Goal: Information Seeking & Learning: Learn about a topic

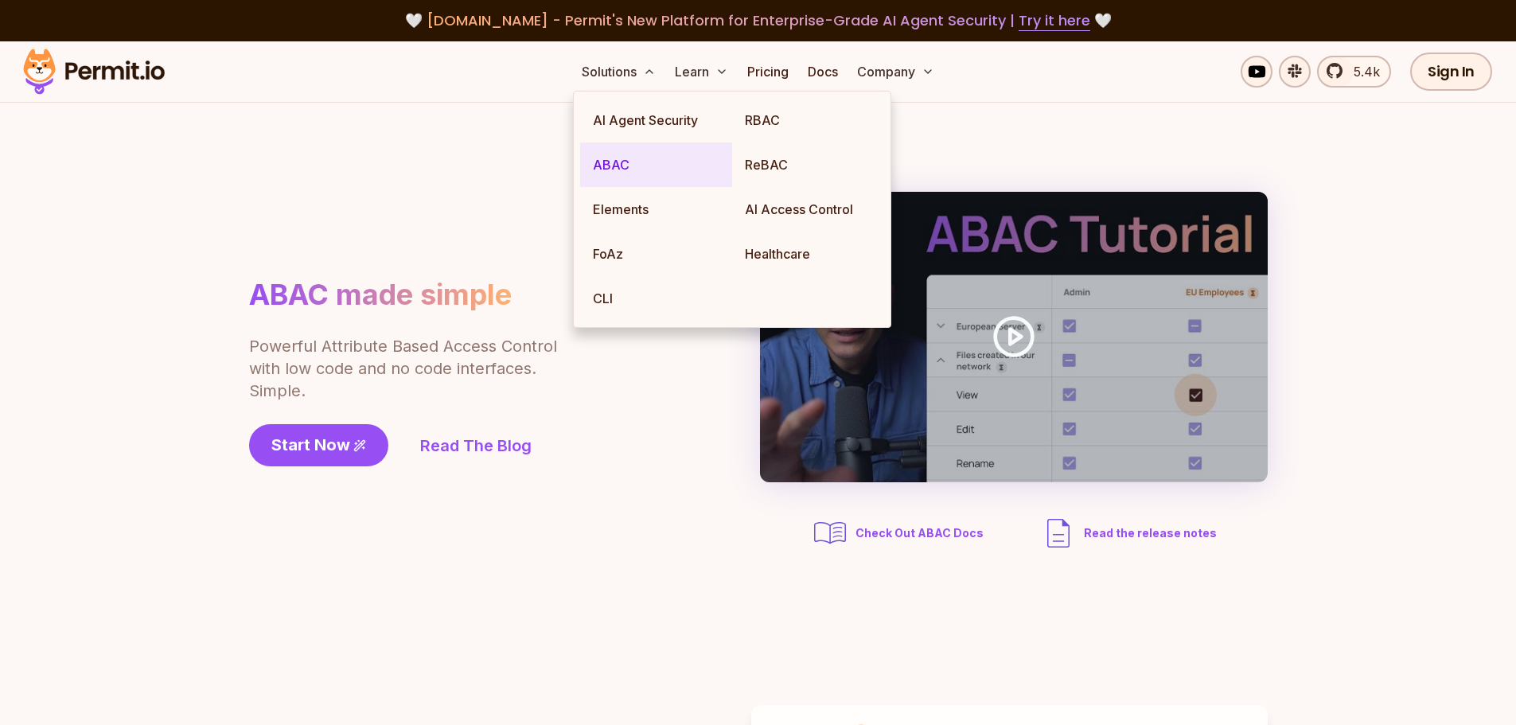
click at [625, 158] on link "ABAC" at bounding box center [656, 164] width 152 height 45
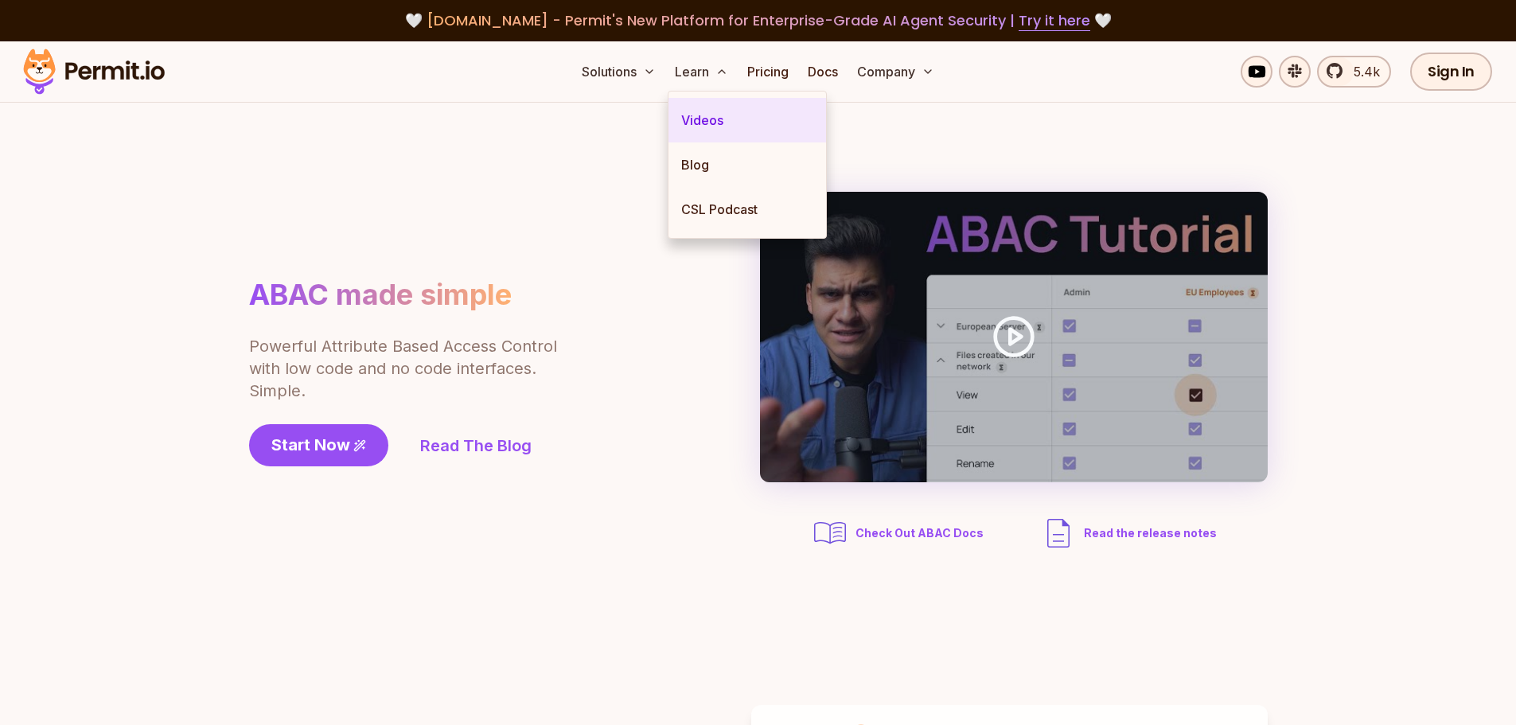
click at [708, 119] on link "Videos" at bounding box center [747, 120] width 158 height 45
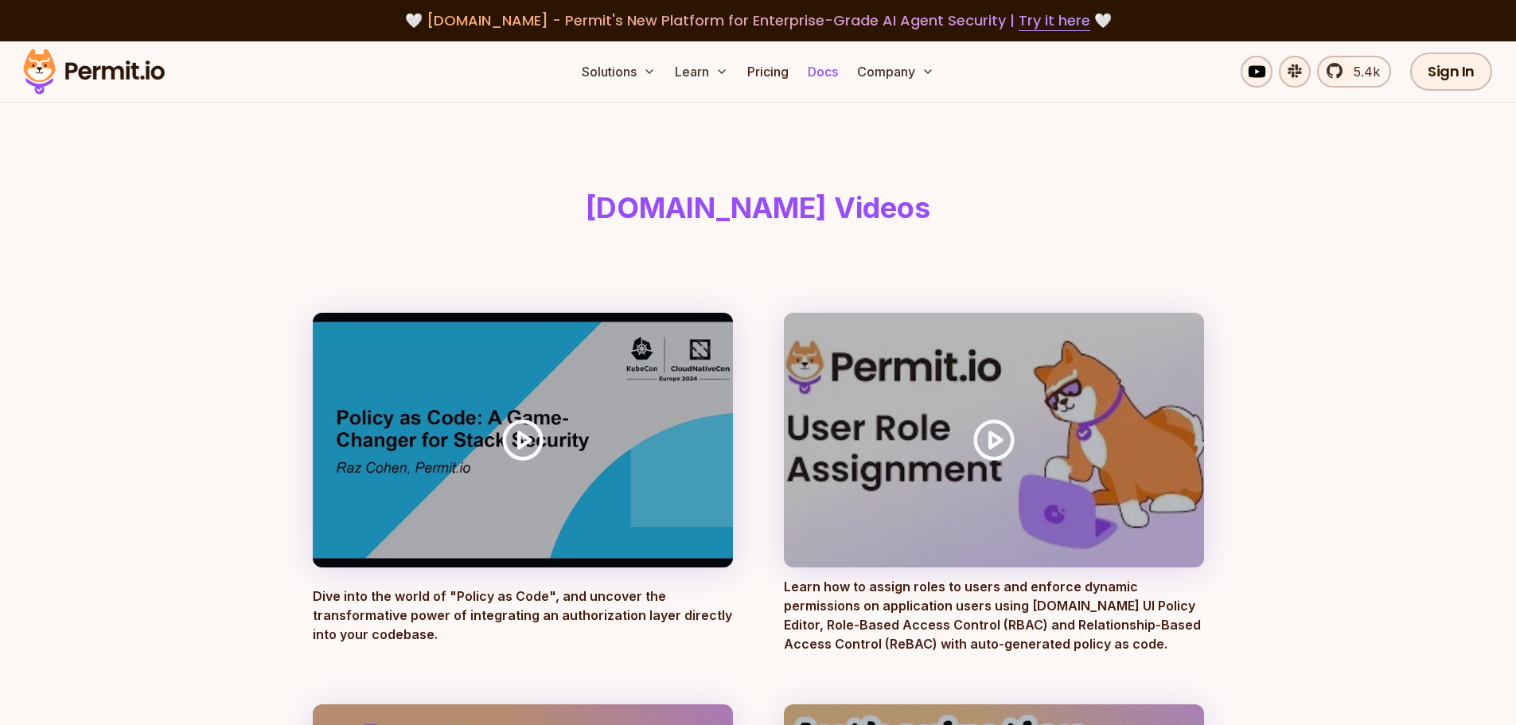
click at [820, 73] on link "Docs" at bounding box center [822, 72] width 43 height 32
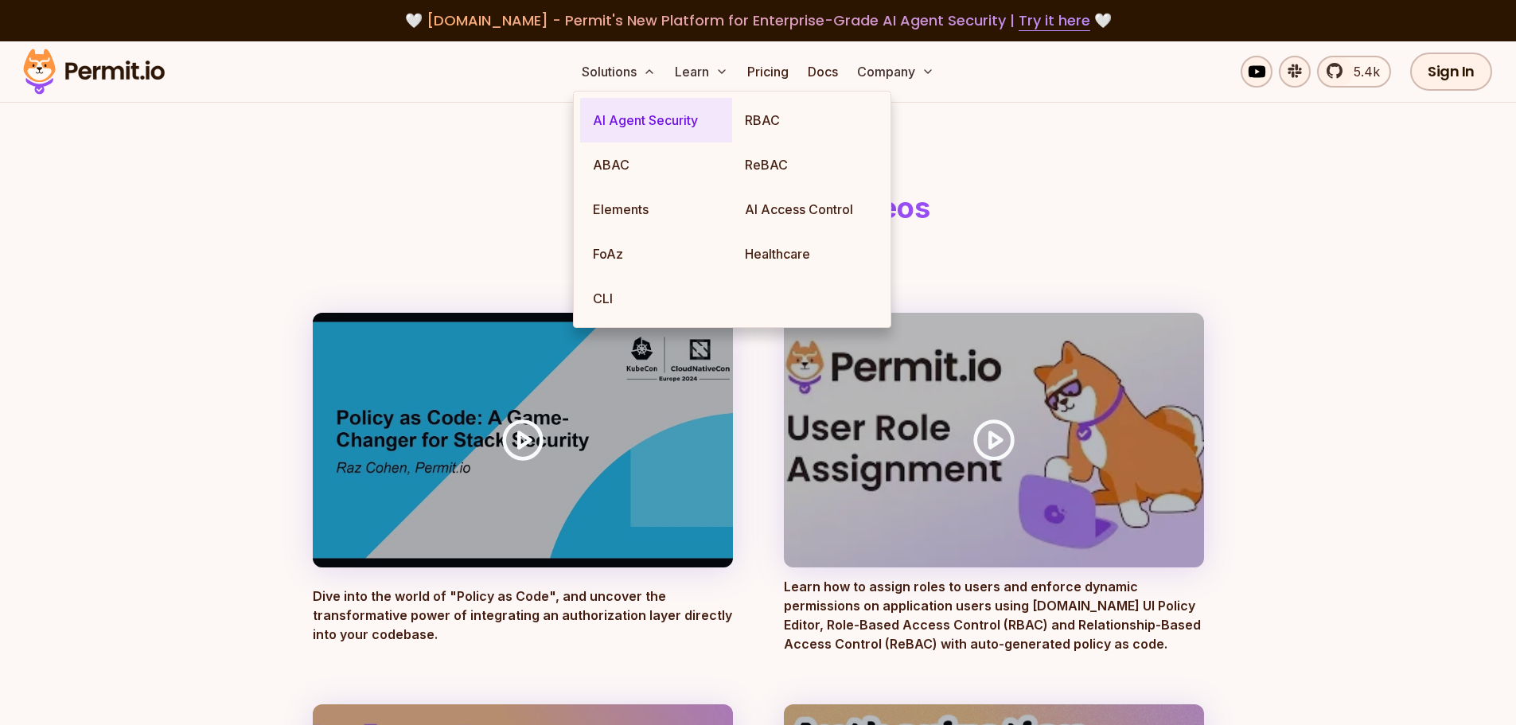
click at [656, 121] on link "AI Agent Security" at bounding box center [656, 120] width 152 height 45
click at [642, 76] on button "Solutions" at bounding box center [618, 72] width 87 height 32
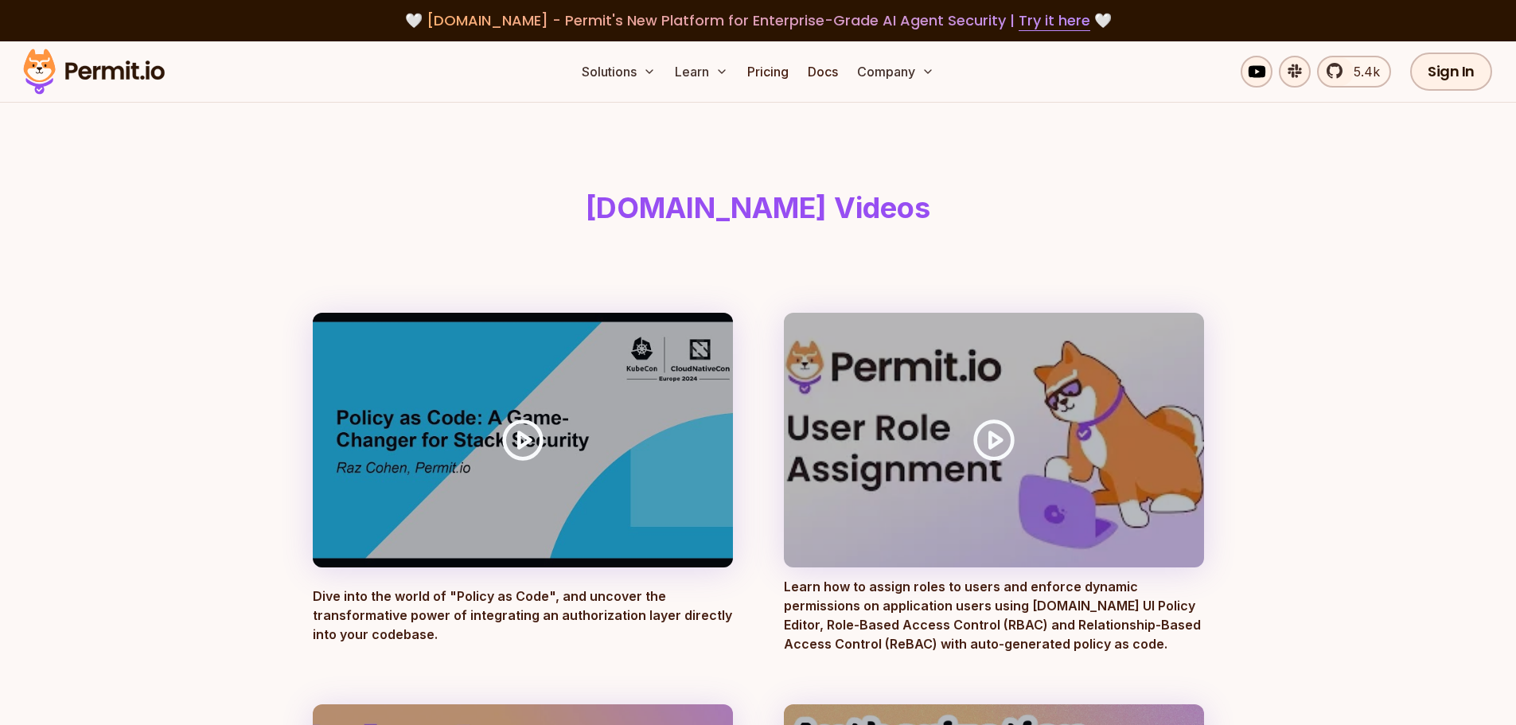
click at [487, 185] on header "[DOMAIN_NAME] Videos" at bounding box center [758, 208] width 917 height 210
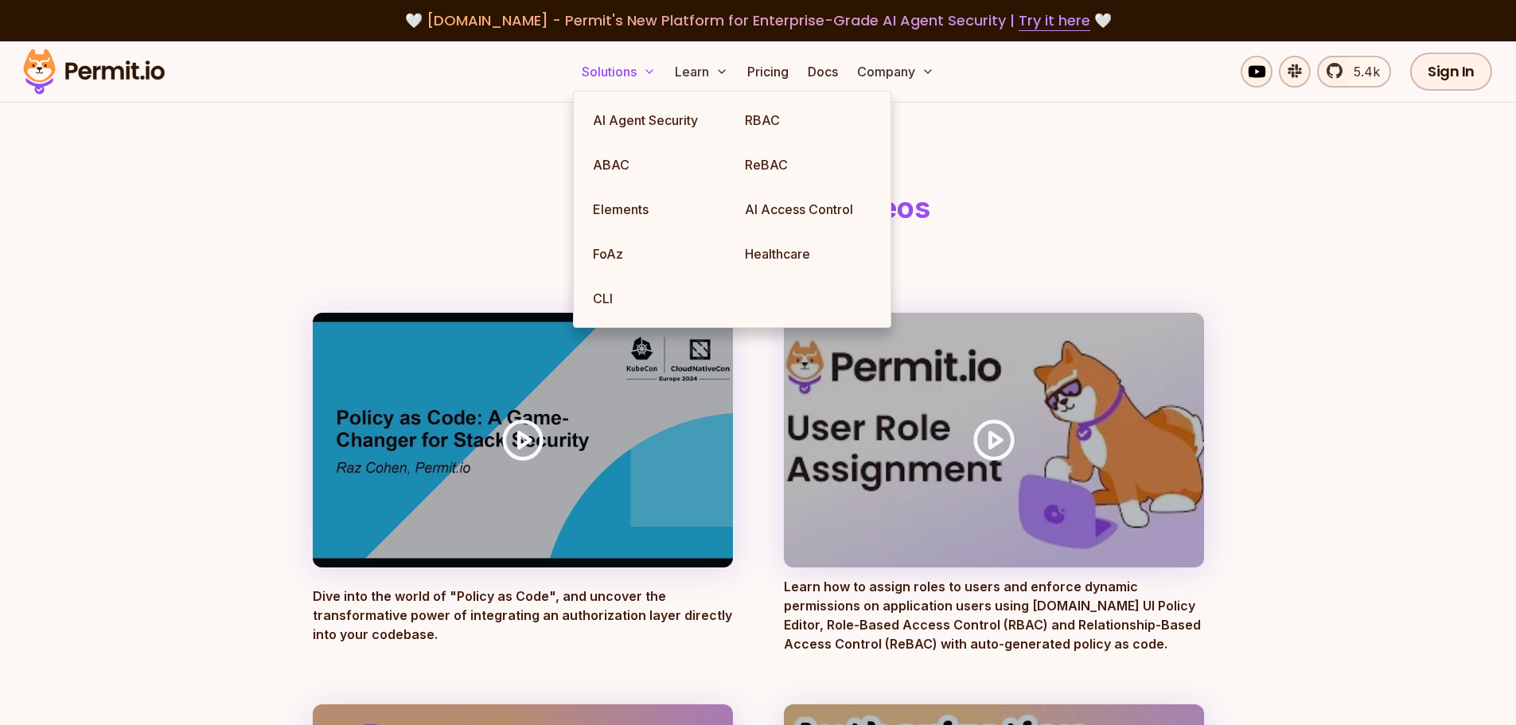
click at [649, 68] on icon at bounding box center [649, 71] width 13 height 13
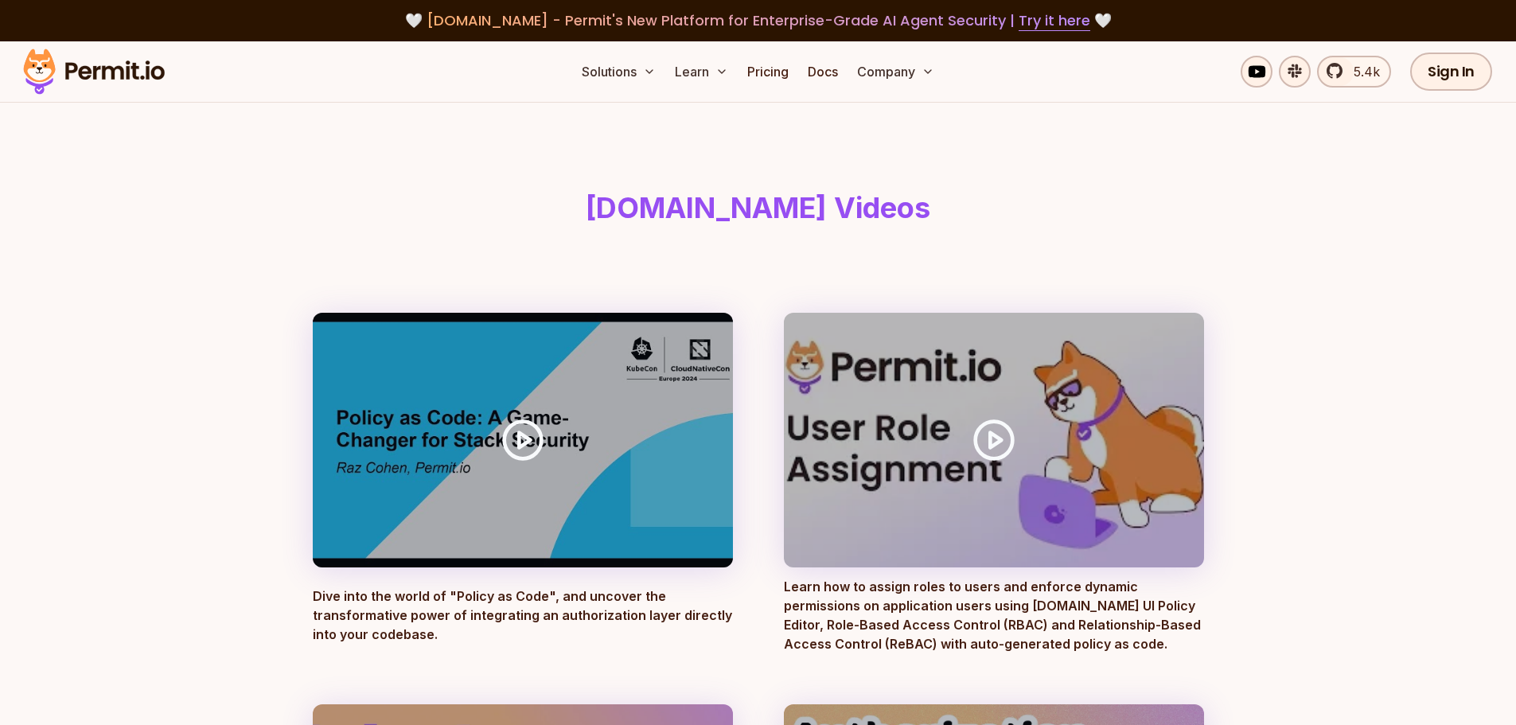
click at [436, 166] on header "[DOMAIN_NAME] Videos" at bounding box center [758, 208] width 917 height 210
click at [765, 80] on link "Pricing" at bounding box center [768, 72] width 54 height 32
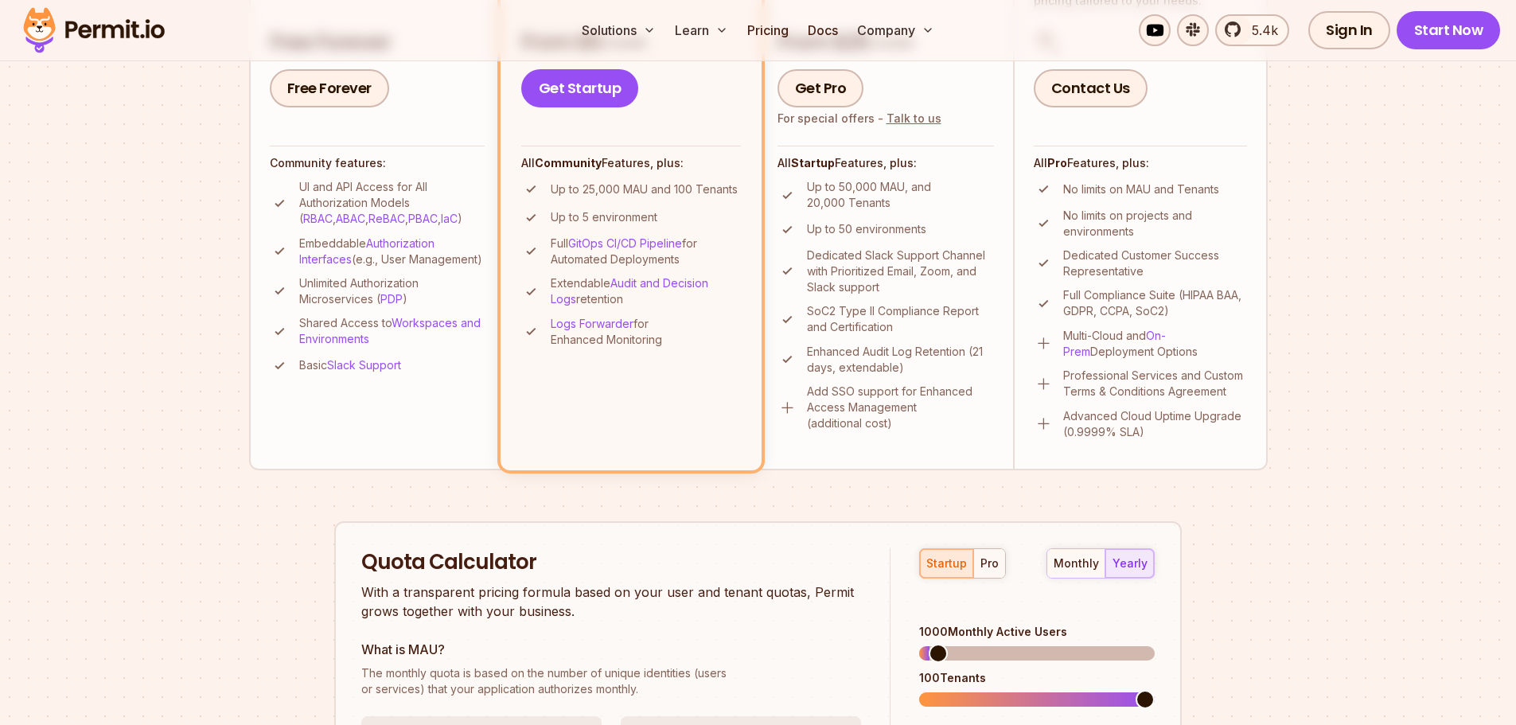
scroll to position [796, 0]
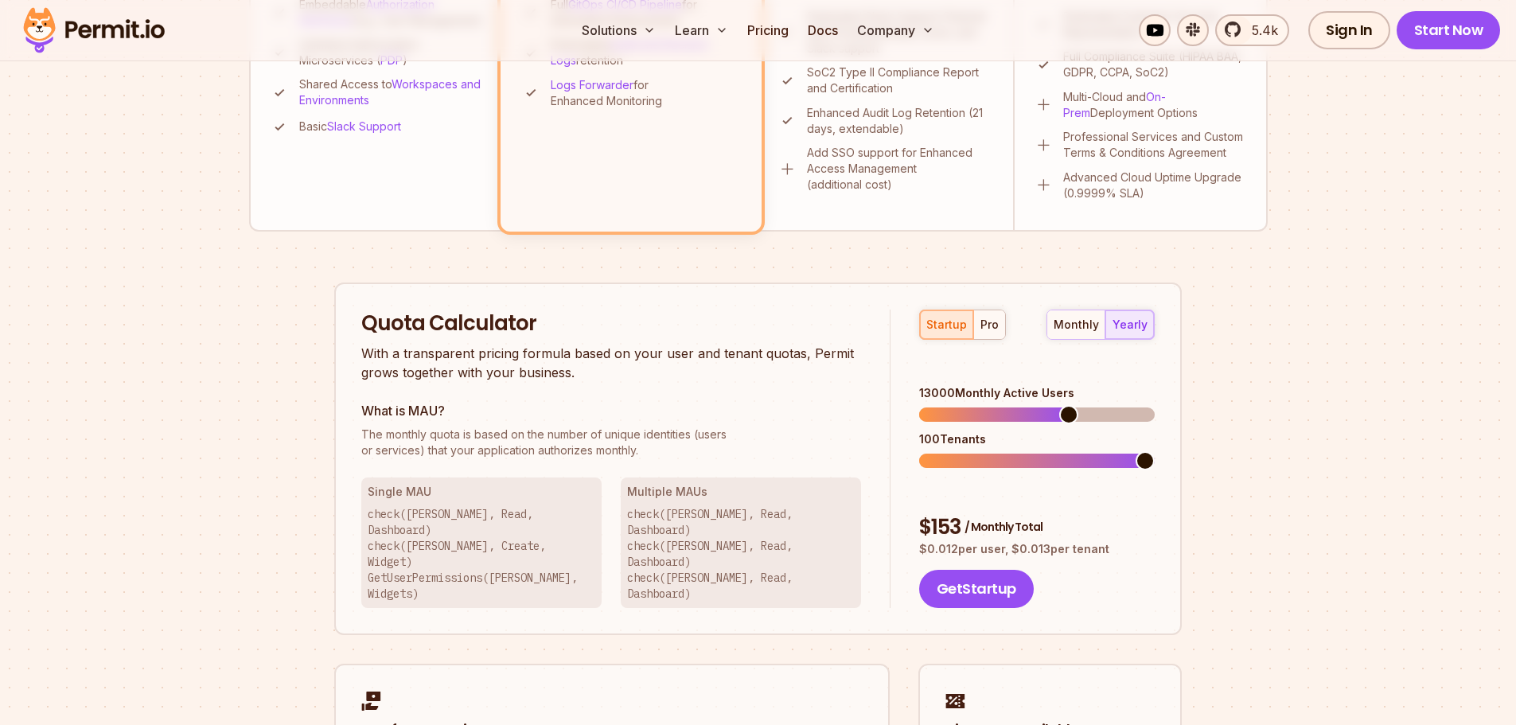
click at [1072, 405] on span at bounding box center [1068, 414] width 19 height 19
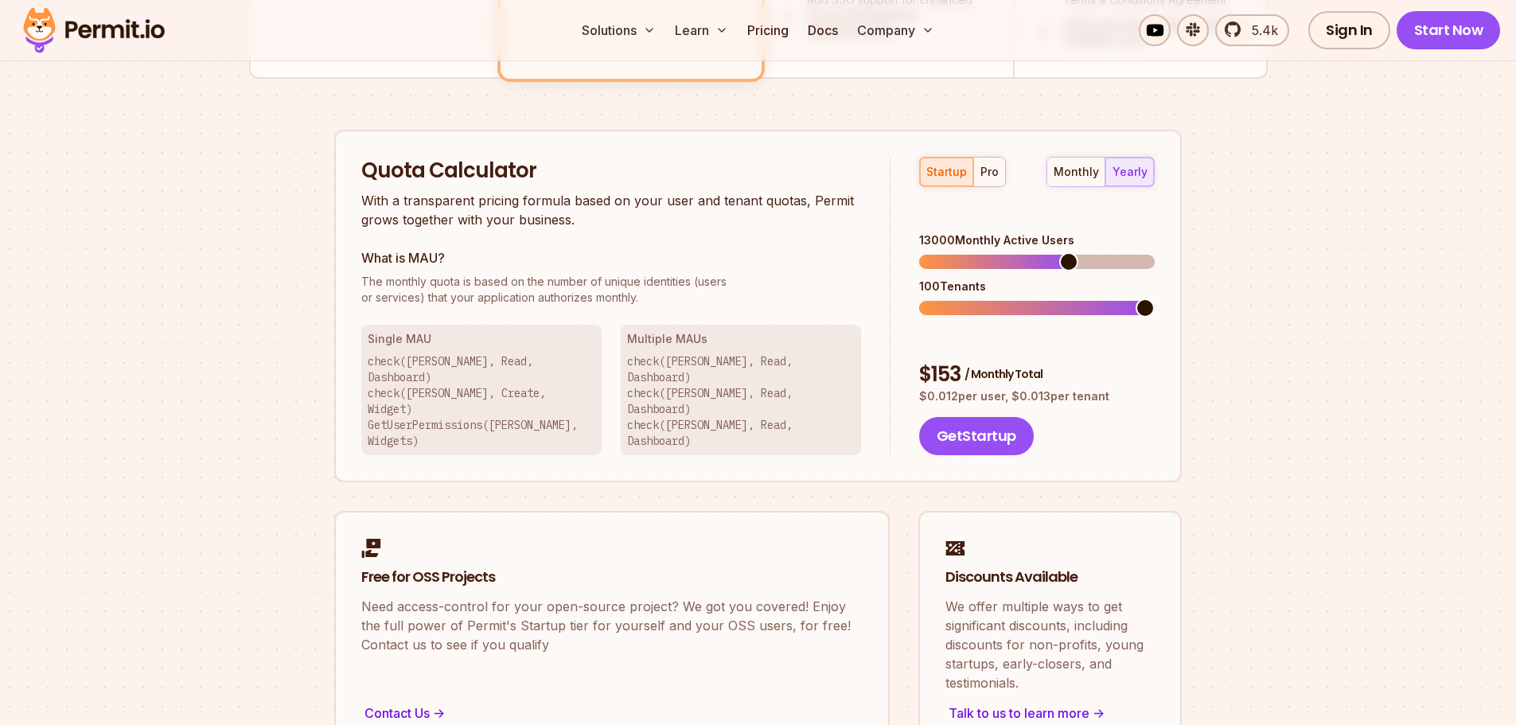
scroll to position [955, 0]
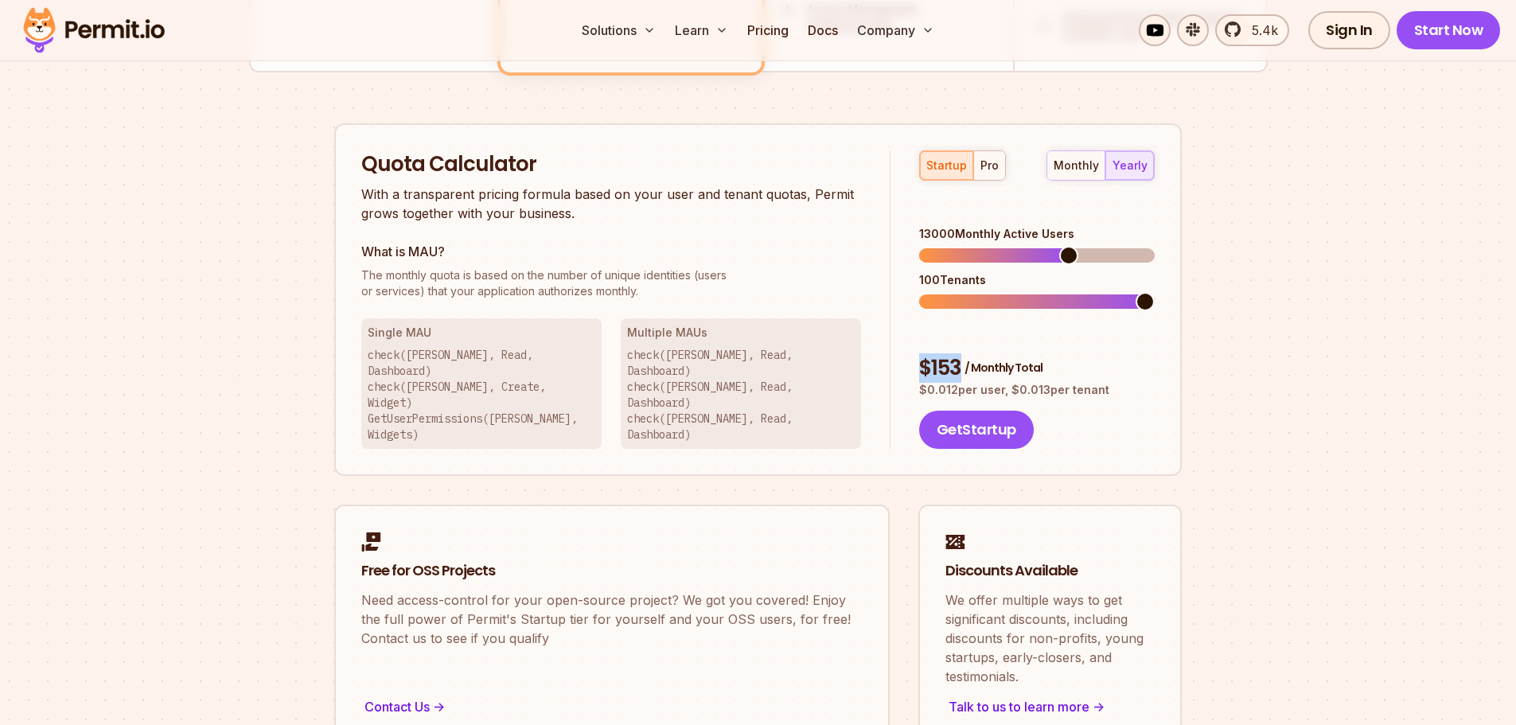
drag, startPoint x: 920, startPoint y: 315, endPoint x: 1042, endPoint y: 324, distance: 122.1
click at [1042, 354] on div "$ 153 / Monthly Total" at bounding box center [1037, 368] width 236 height 29
click at [1175, 343] on div "Quota Calculator With a transparent pricing formula based on your user and tena…" at bounding box center [757, 299] width 847 height 353
drag, startPoint x: 1246, startPoint y: 389, endPoint x: 1261, endPoint y: 412, distance: 27.6
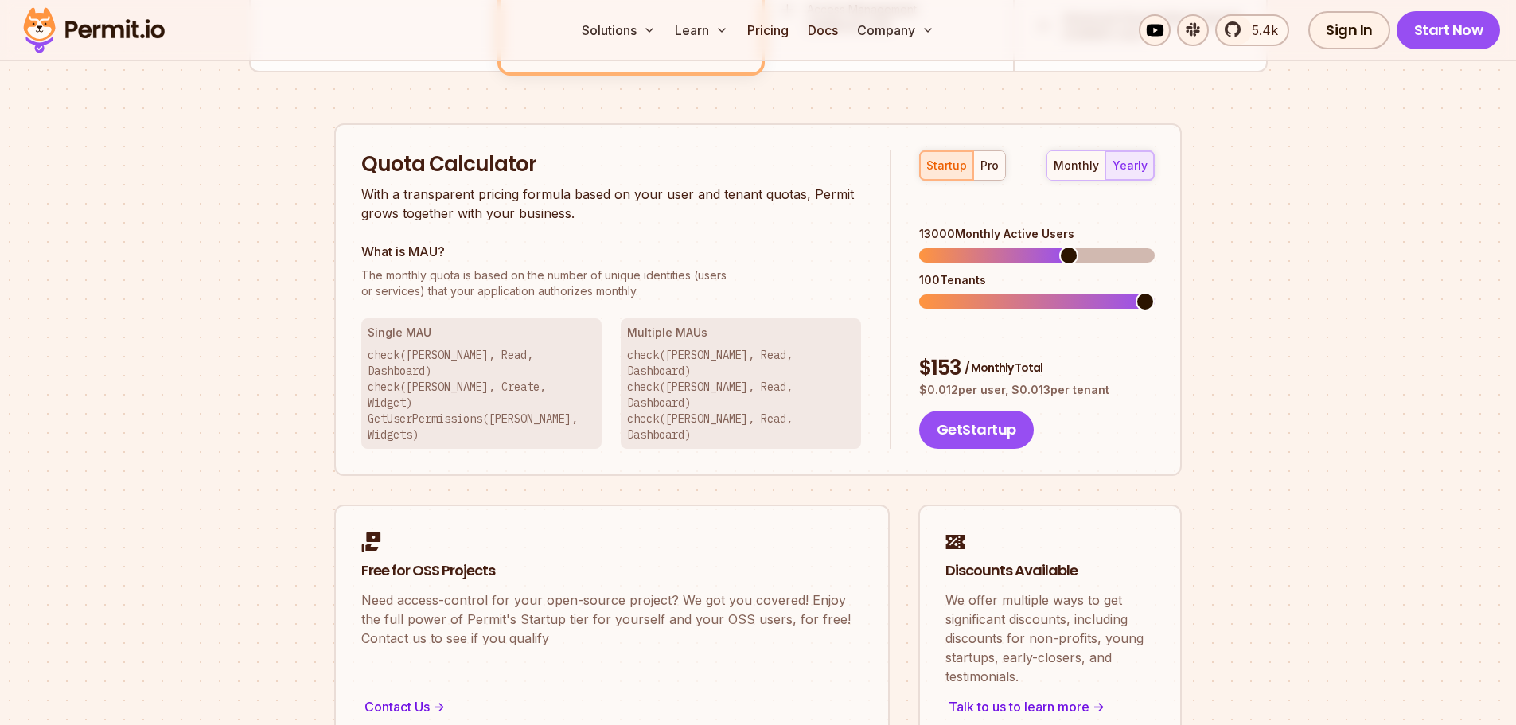
drag, startPoint x: 1261, startPoint y: 412, endPoint x: 1165, endPoint y: 326, distance: 129.1
click at [1164, 328] on div "Quota Calculator With a transparent pricing formula based on your user and tena…" at bounding box center [757, 299] width 847 height 353
click at [1155, 292] on span at bounding box center [1144, 301] width 19 height 19
click at [993, 168] on div "pro" at bounding box center [989, 166] width 18 height 16
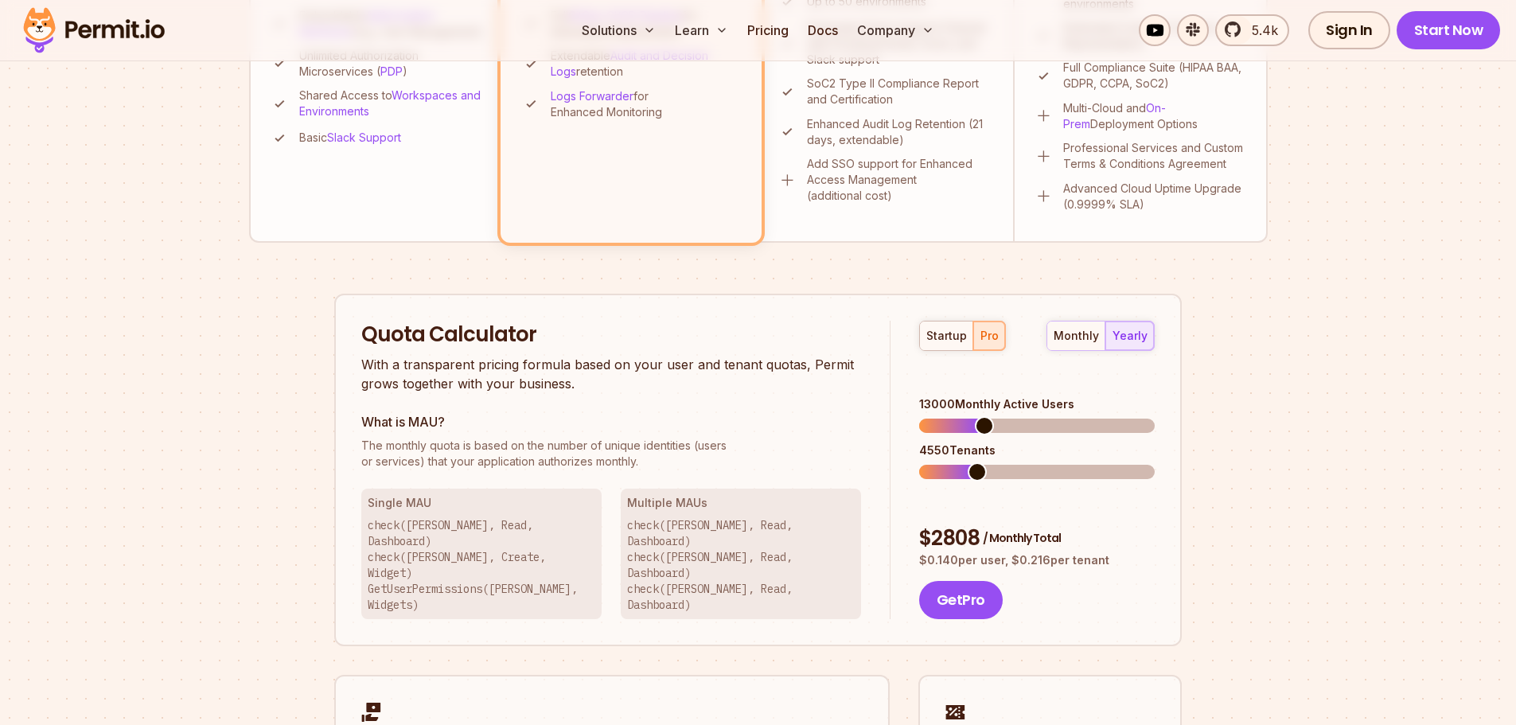
scroll to position [796, 0]
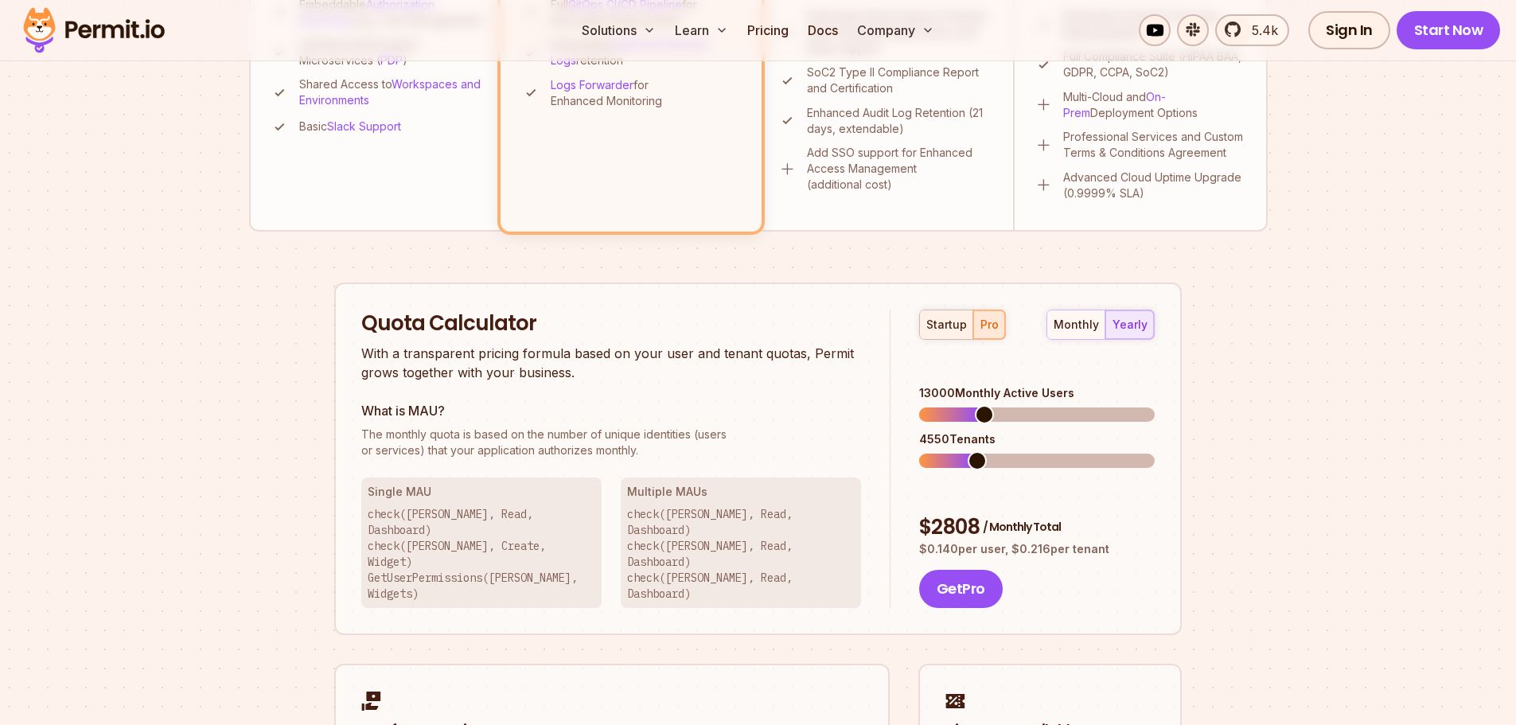
click at [948, 325] on div "startup" at bounding box center [946, 325] width 41 height 16
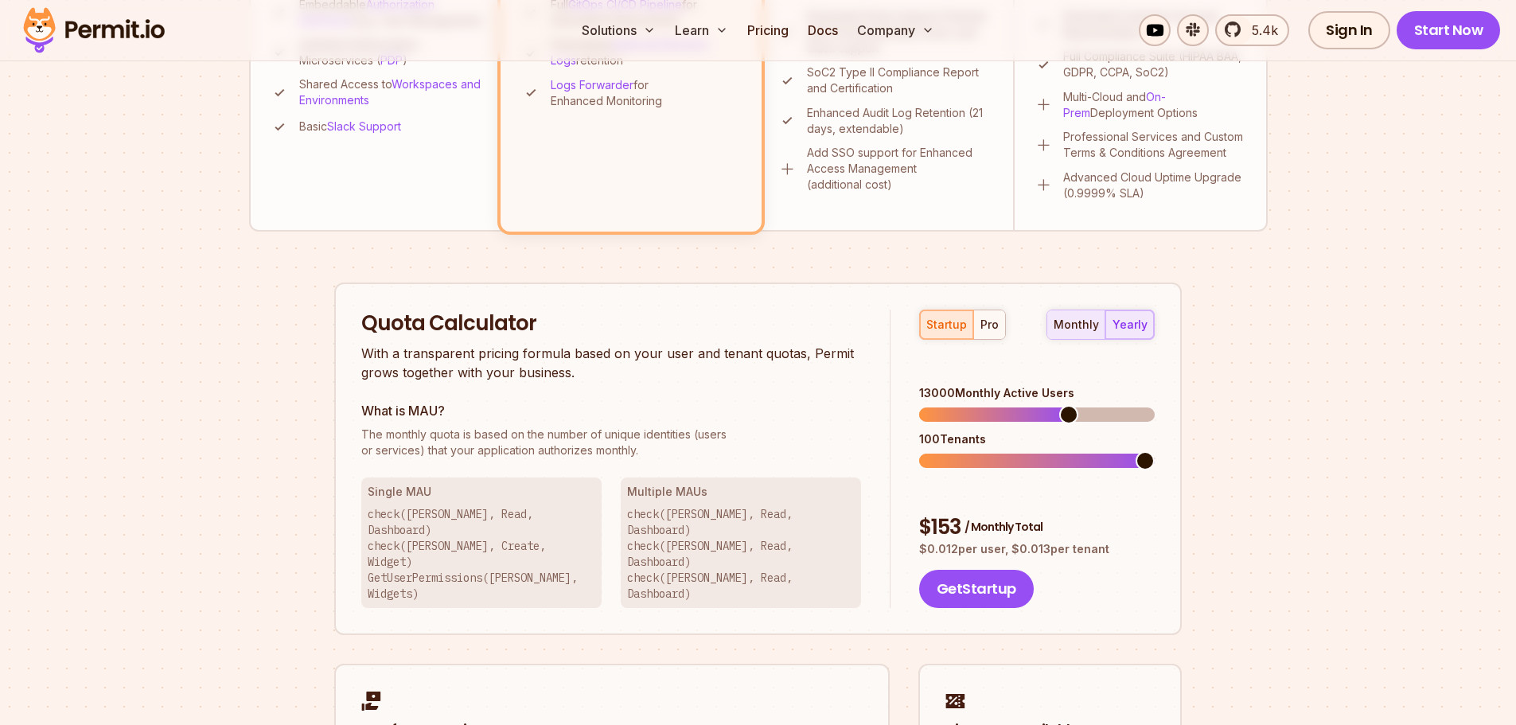
click at [1075, 325] on div "monthly" at bounding box center [1075, 325] width 45 height 16
click at [1131, 326] on div "yearly" at bounding box center [1129, 325] width 35 height 16
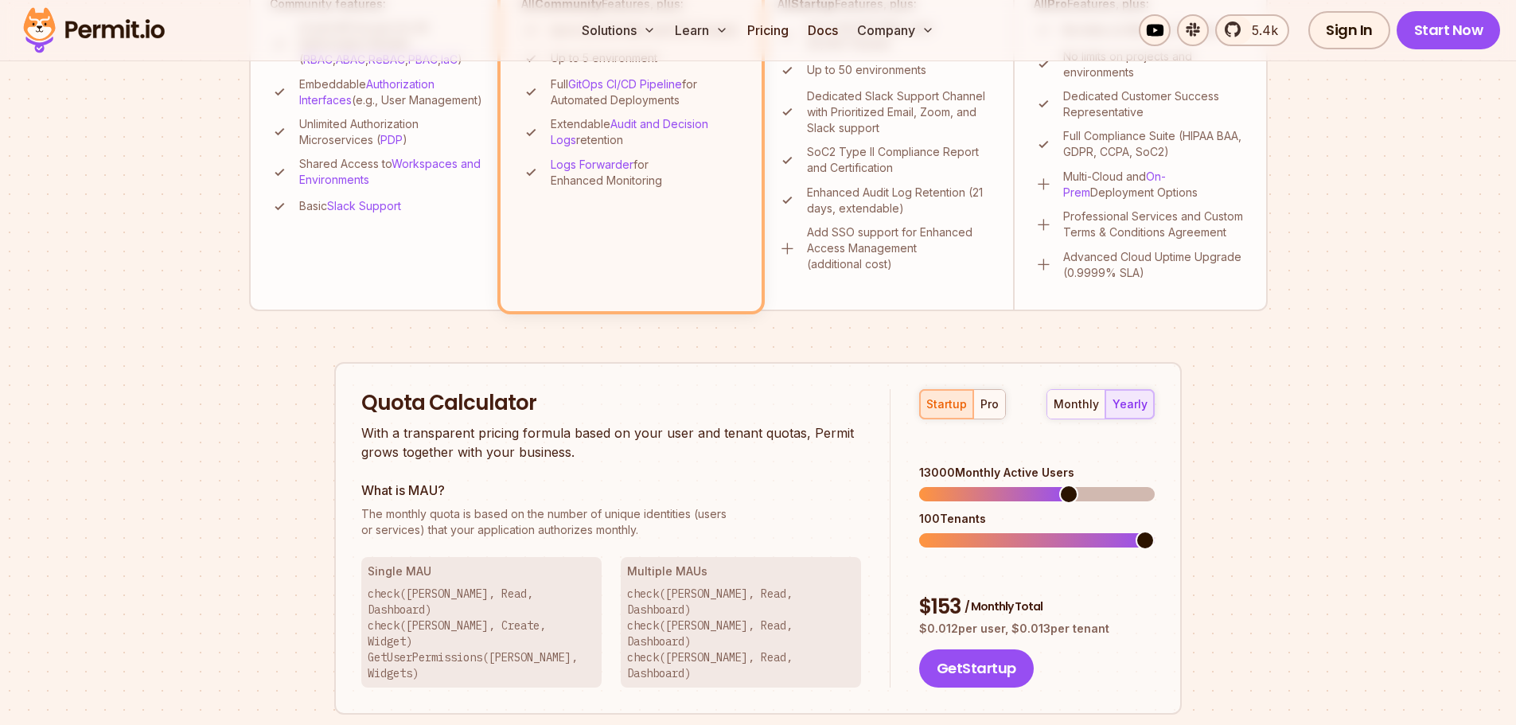
scroll to position [557, 0]
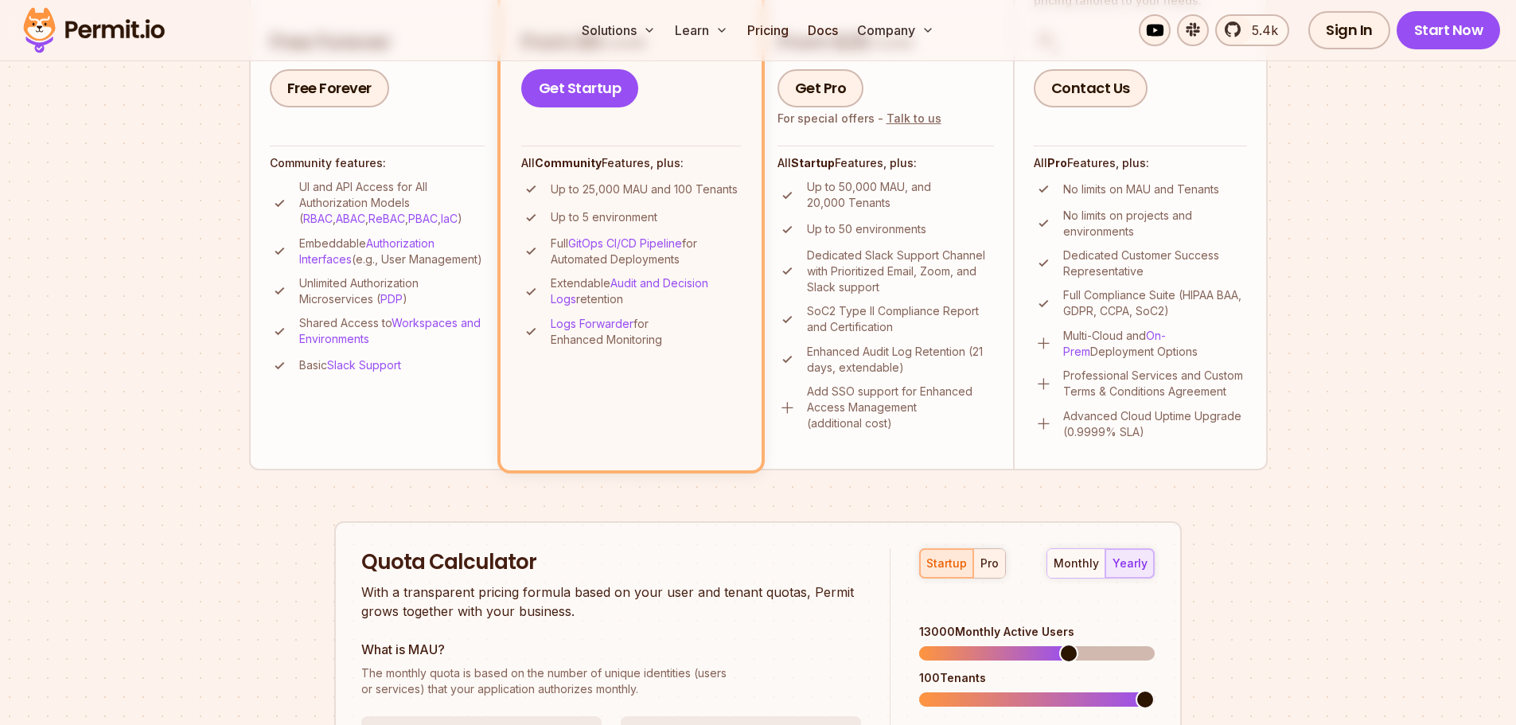
click at [980, 557] on div "pro" at bounding box center [989, 563] width 18 height 16
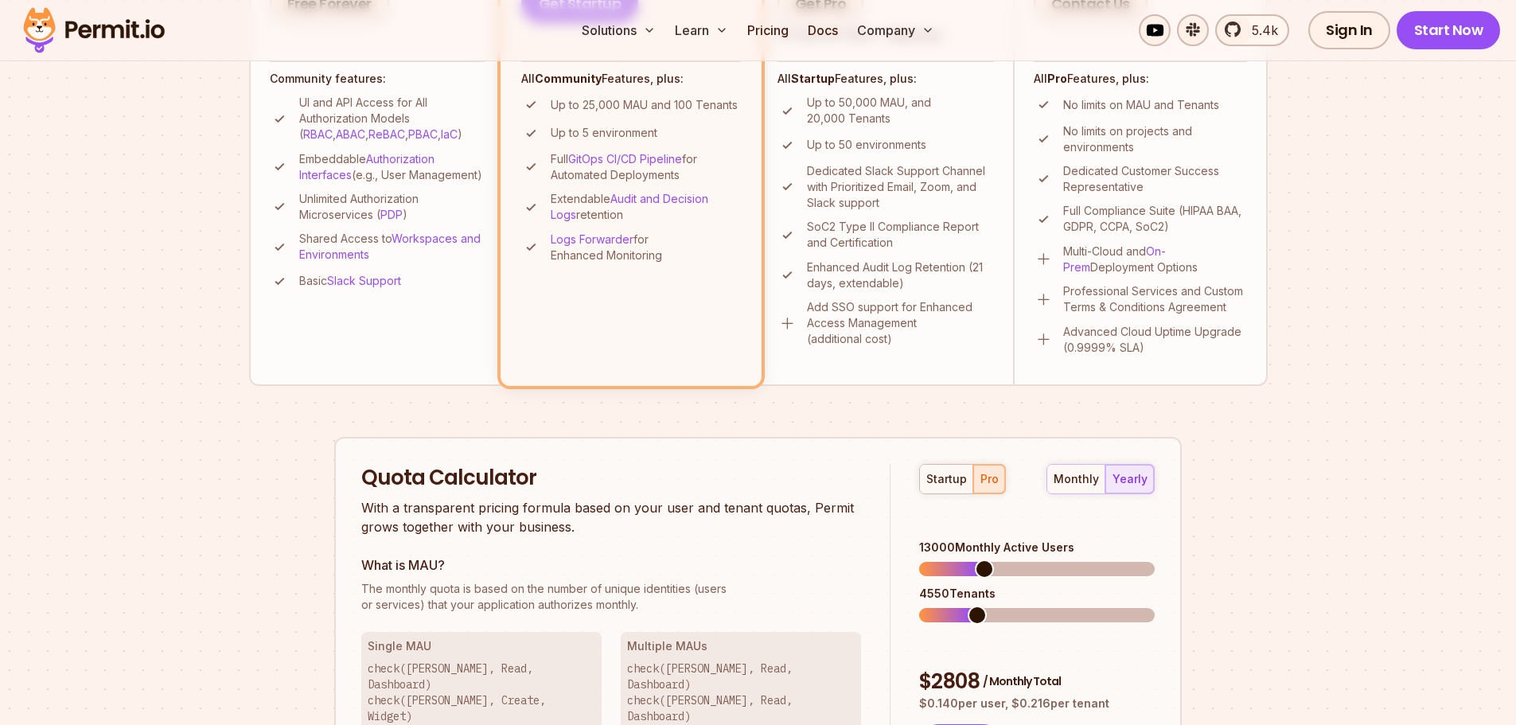
scroll to position [796, 0]
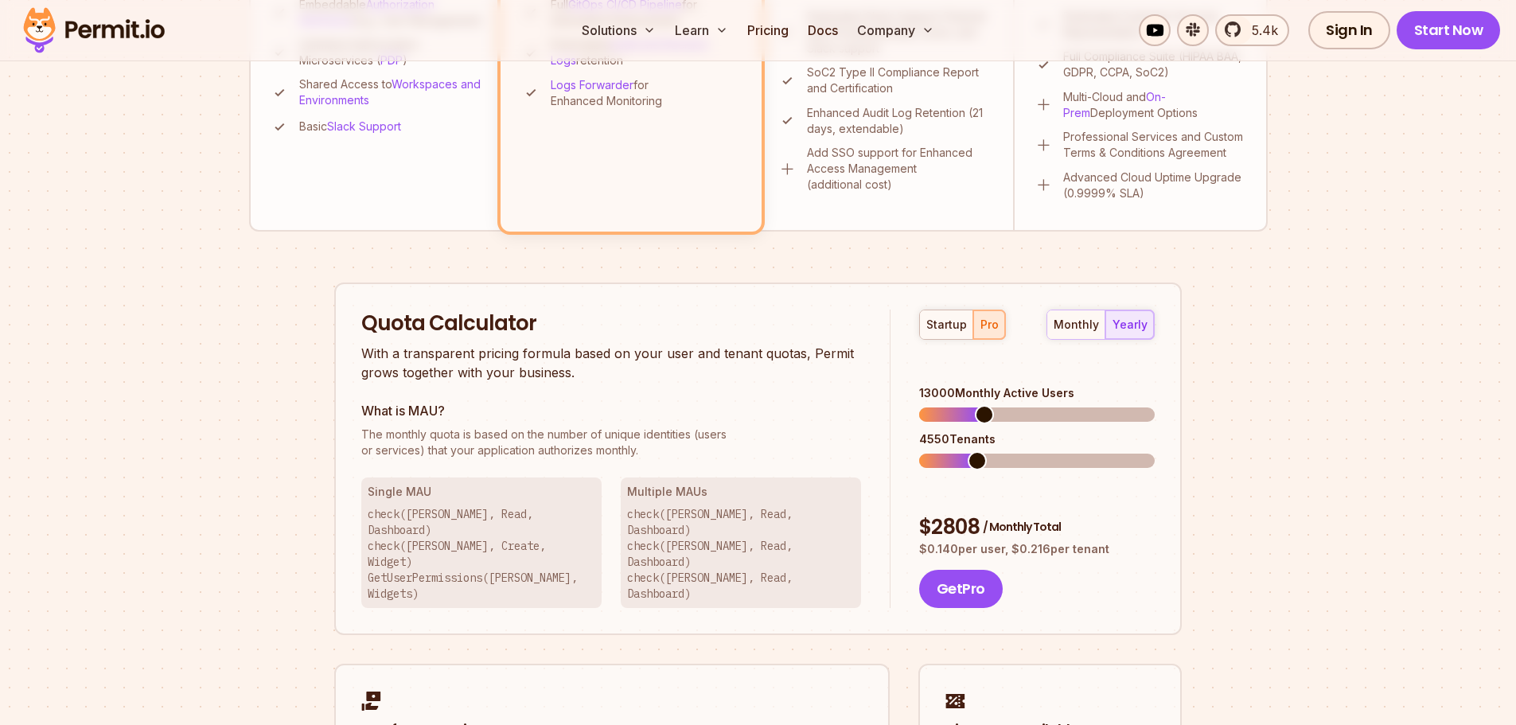
drag, startPoint x: 979, startPoint y: 446, endPoint x: 964, endPoint y: 444, distance: 15.3
click at [964, 444] on div "startup pro monthly yearly 13000 Monthly Active Users 4550 Tenants $ 2808 / Mon…" at bounding box center [1022, 459] width 264 height 299
click at [974, 451] on span at bounding box center [979, 460] width 19 height 19
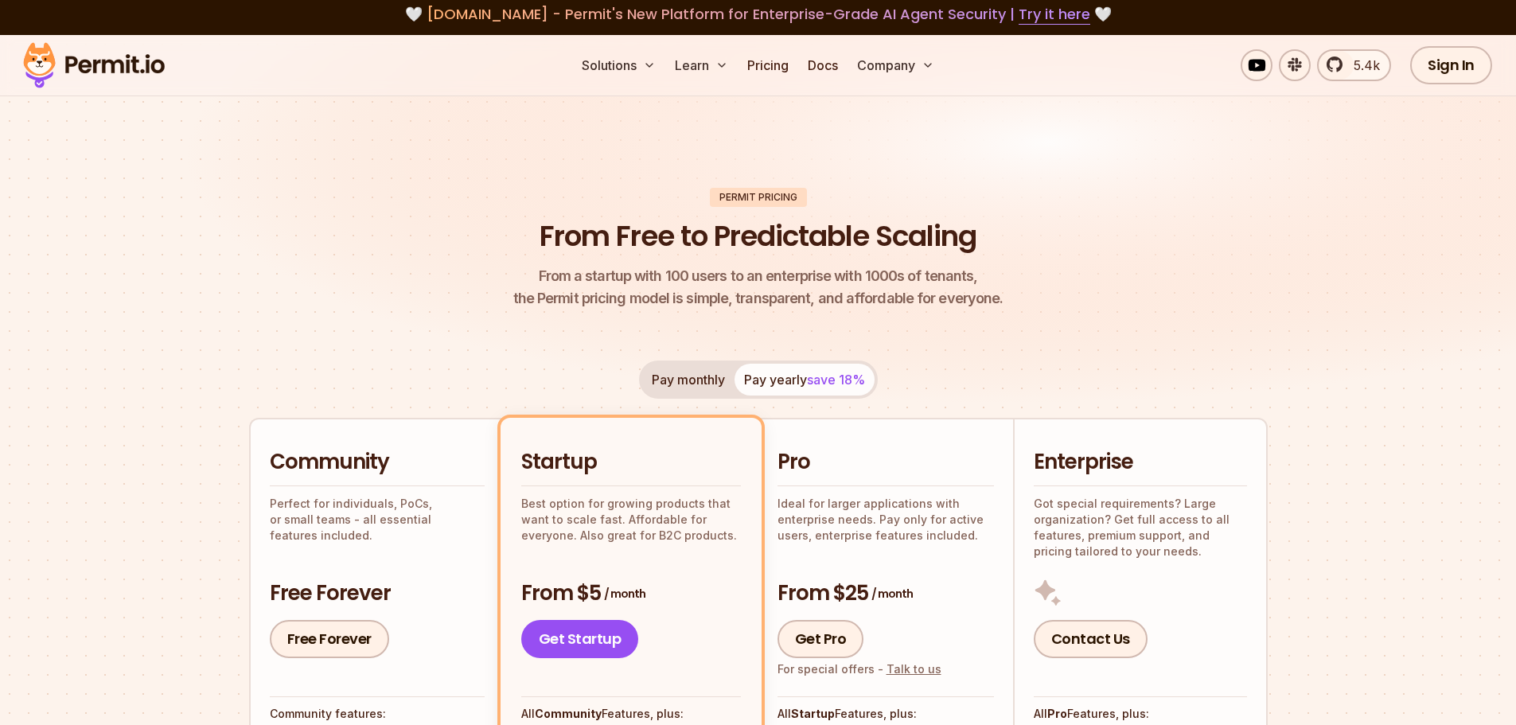
scroll to position [0, 0]
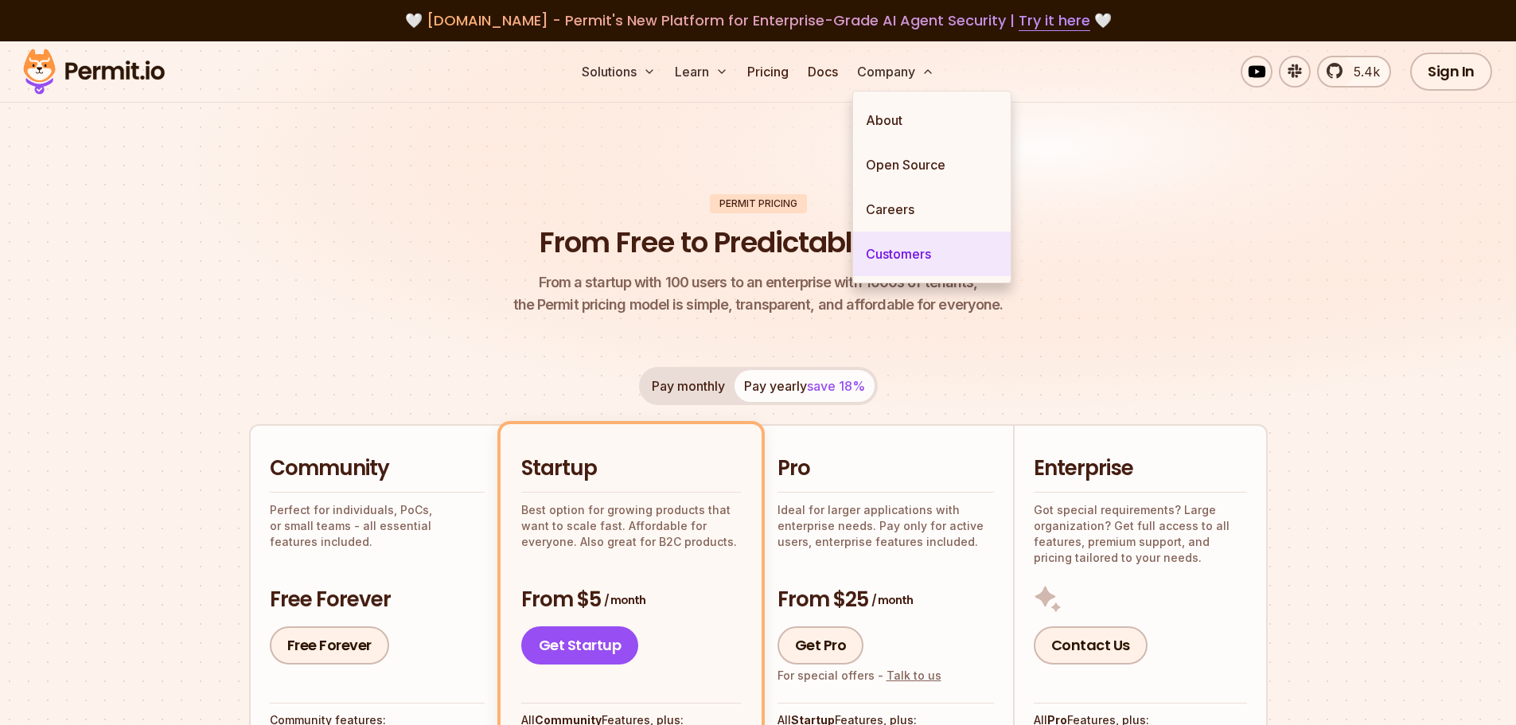
click at [887, 251] on link "Customers" at bounding box center [932, 254] width 158 height 45
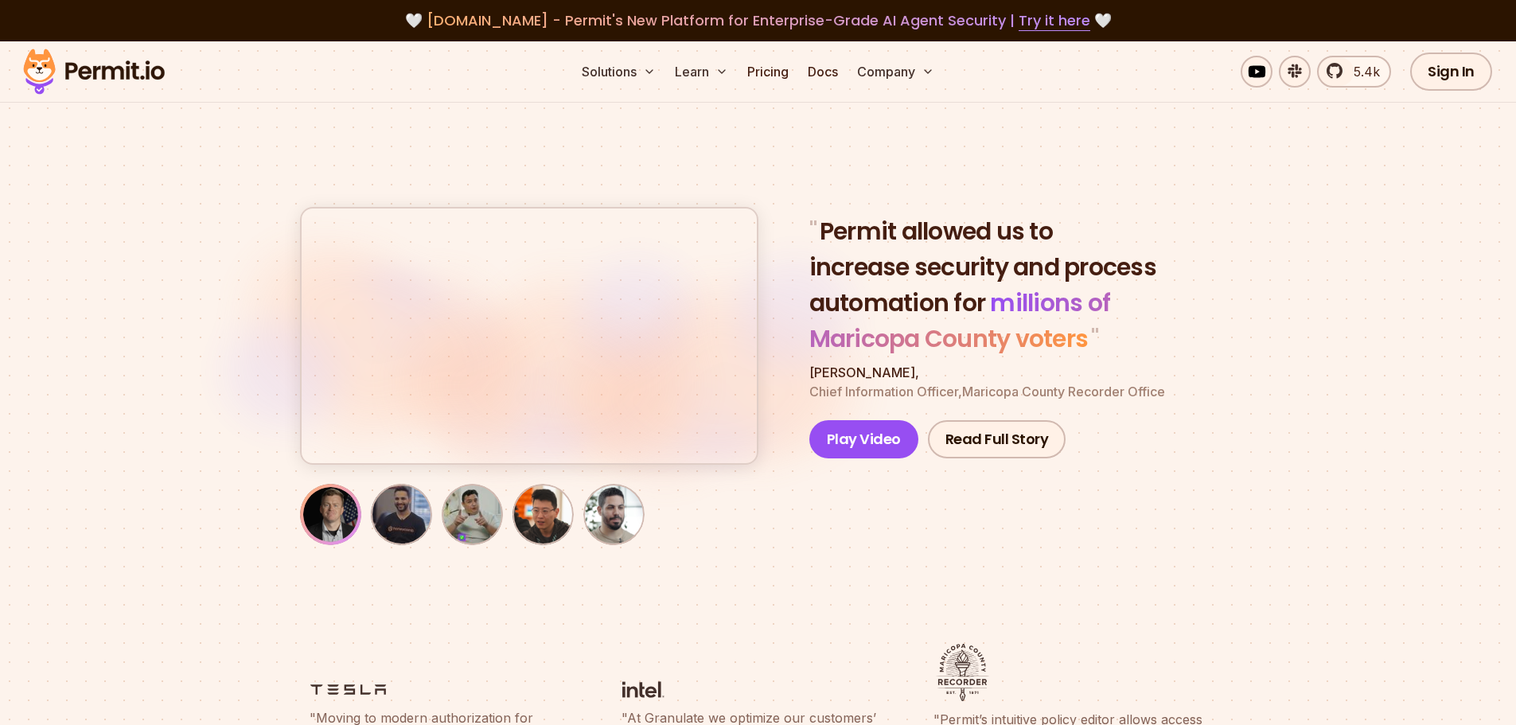
click at [1182, 314] on blockquote "" Permit allowed us to increase security and process automation for millions of…" at bounding box center [1012, 284] width 407 height 143
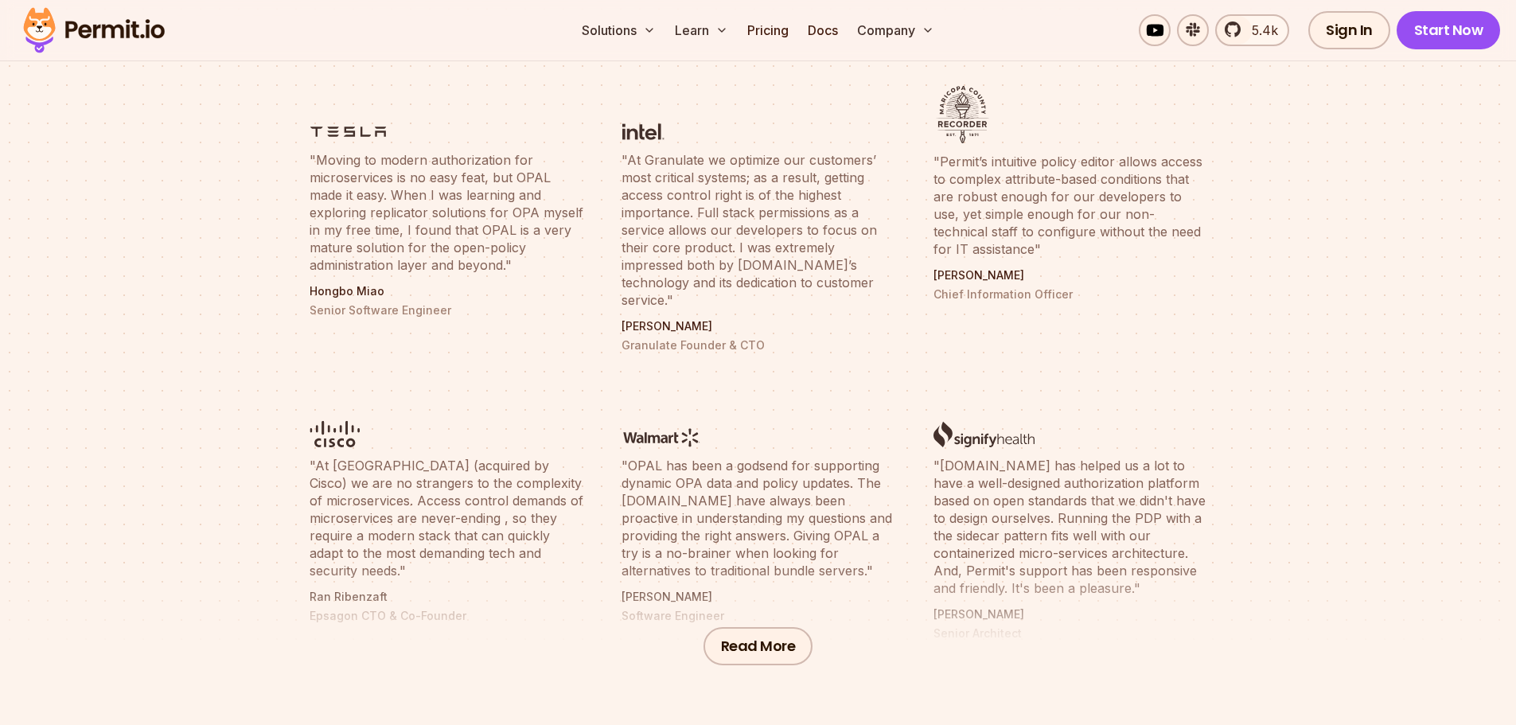
scroll to position [557, 0]
